Goal: Find contact information: Find contact information

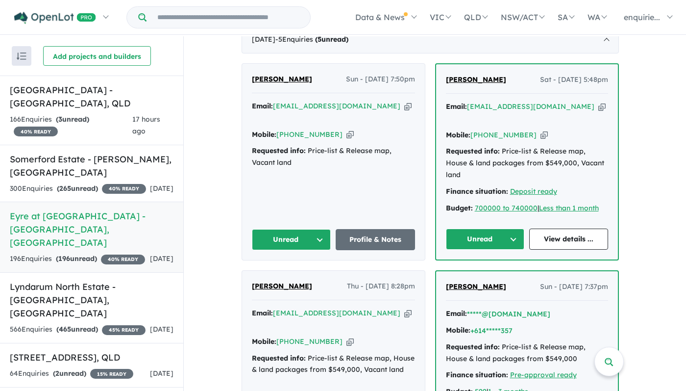
scroll to position [443, 0]
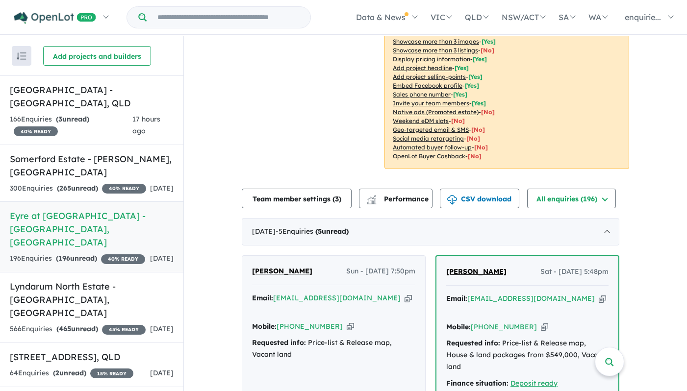
scroll to position [264, 0]
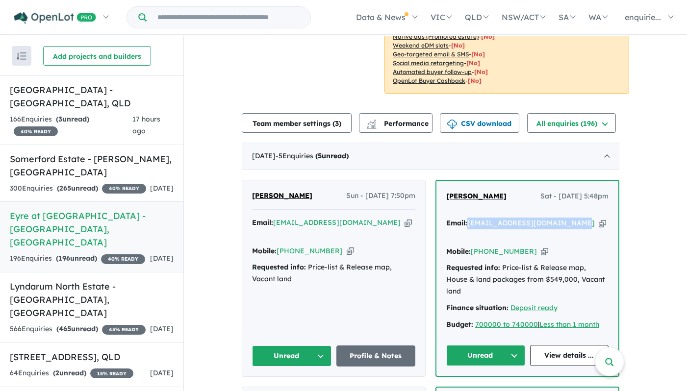
drag, startPoint x: 581, startPoint y: 218, endPoint x: 470, endPoint y: 217, distance: 111.3
click at [470, 218] on div "Email: rameshgajendra@yahoo.com.au Copied!" at bounding box center [527, 230] width 162 height 24
drag, startPoint x: 470, startPoint y: 217, endPoint x: 478, endPoint y: 216, distance: 8.5
copy div "[EMAIL_ADDRESS][DOMAIN_NAME]"
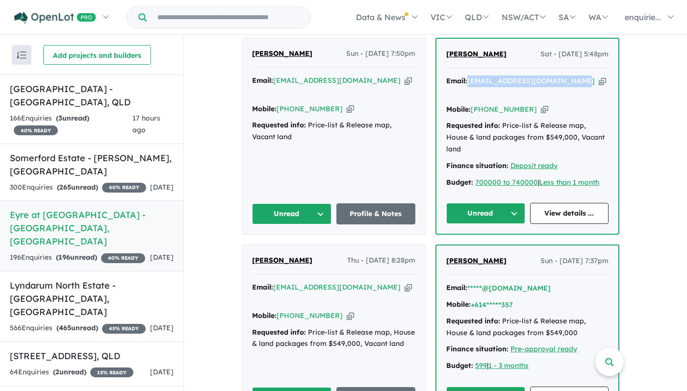
scroll to position [402, 0]
